Goal: Find specific page/section: Find specific page/section

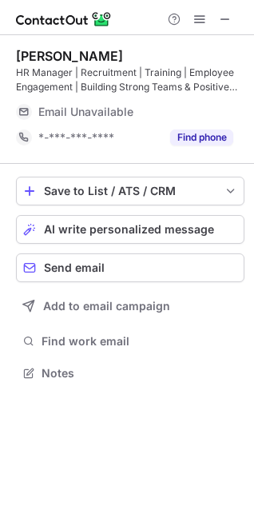
scroll to position [361, 254]
click at [227, 22] on span at bounding box center [225, 19] width 13 height 13
